Goal: Transaction & Acquisition: Purchase product/service

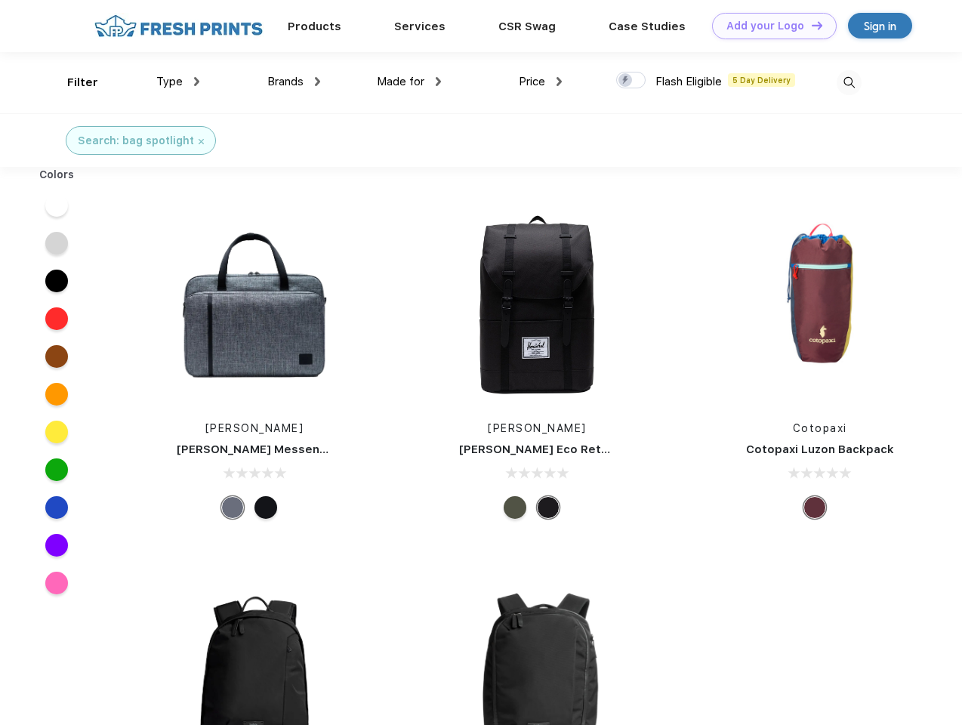
click at [768, 26] on link "Add your Logo Design Tool" at bounding box center [774, 26] width 125 height 26
click at [0, 0] on div "Design Tool" at bounding box center [0, 0] width 0 height 0
click at [810, 25] on link "Add your Logo Design Tool" at bounding box center [774, 26] width 125 height 26
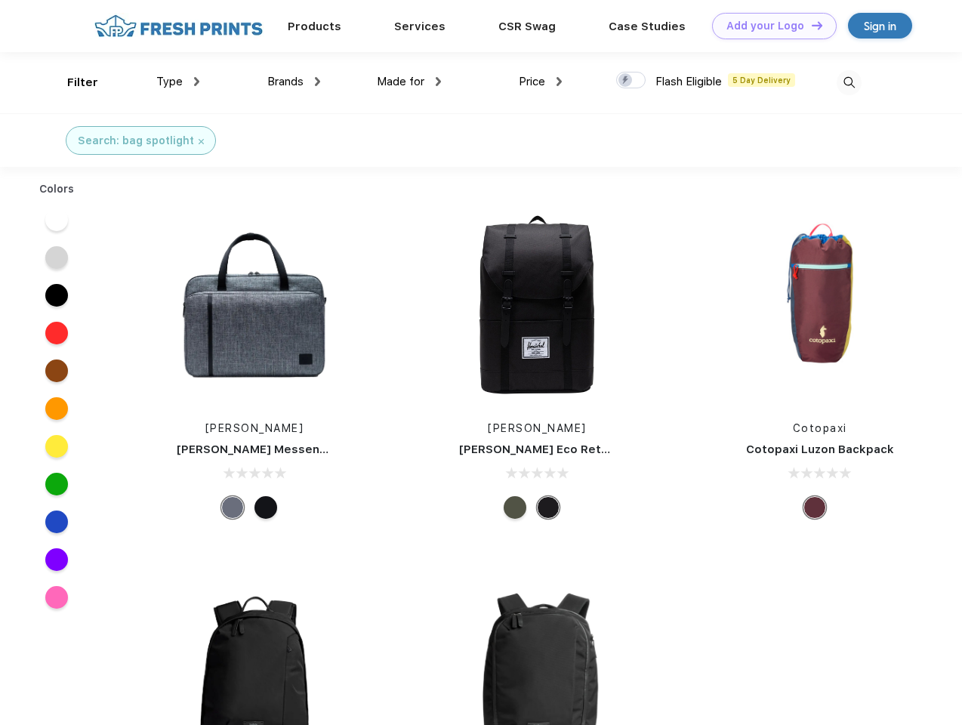
click at [72, 82] on div "Filter" at bounding box center [82, 82] width 31 height 17
click at [178, 82] on span "Type" at bounding box center [169, 82] width 26 height 14
click at [294, 82] on span "Brands" at bounding box center [285, 82] width 36 height 14
click at [409, 82] on span "Made for" at bounding box center [401, 82] width 48 height 14
click at [540, 82] on span "Price" at bounding box center [531, 82] width 26 height 14
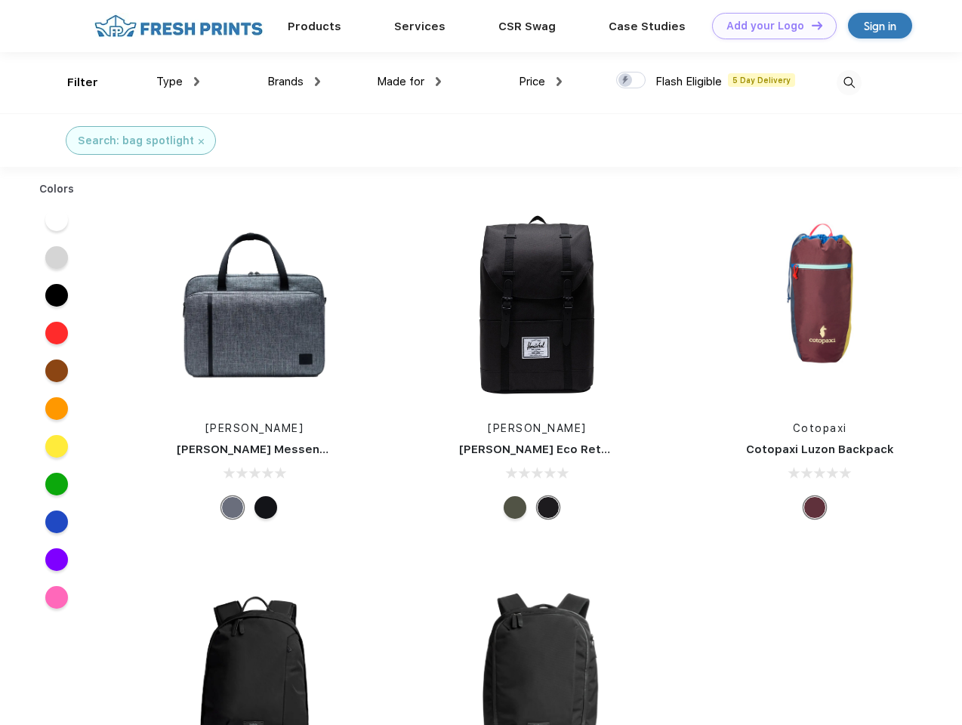
click at [631, 81] on div at bounding box center [630, 80] width 29 height 17
click at [626, 81] on input "checkbox" at bounding box center [621, 76] width 10 height 10
click at [848, 82] on img at bounding box center [848, 82] width 25 height 25
